Goal: Communication & Community: Answer question/provide support

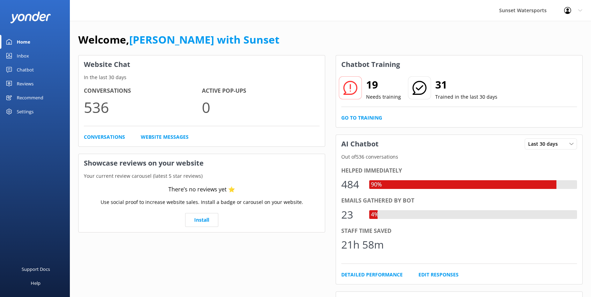
click at [13, 52] on link "Inbox" at bounding box center [35, 56] width 70 height 14
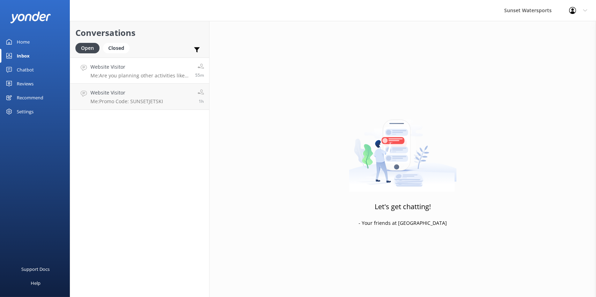
click at [149, 72] on div "Website Visitor Me: Are you planning other activities like Jetskis, or a Sunset…" at bounding box center [140, 70] width 100 height 15
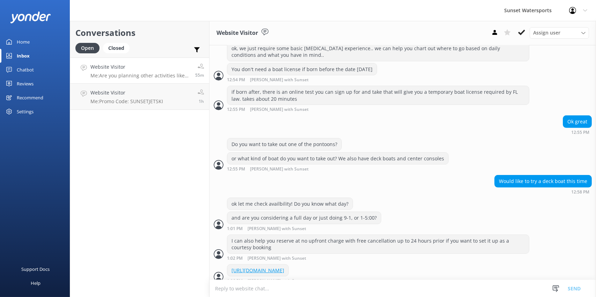
scroll to position [590, 0]
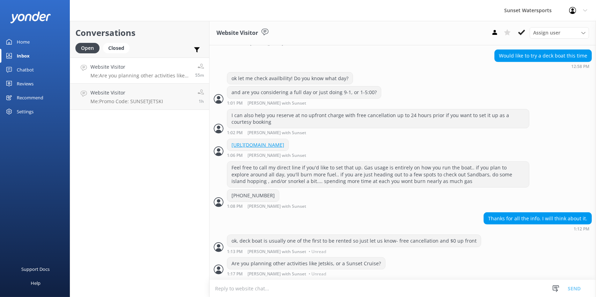
click at [141, 162] on div "Conversations Open Closed Important Assigned to me Unassigned Website Visitor M…" at bounding box center [140, 159] width 140 height 277
